Goal: Obtain resource: Download file/media

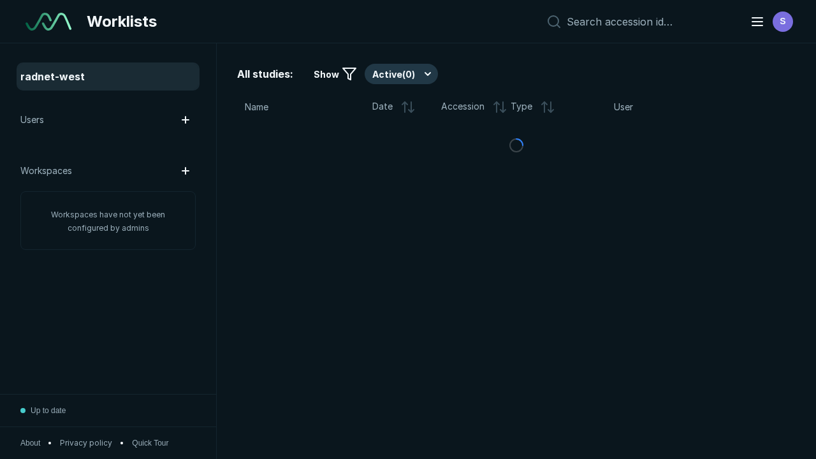
scroll to position [3278, 4132]
